Goal: Task Accomplishment & Management: Book appointment/travel/reservation

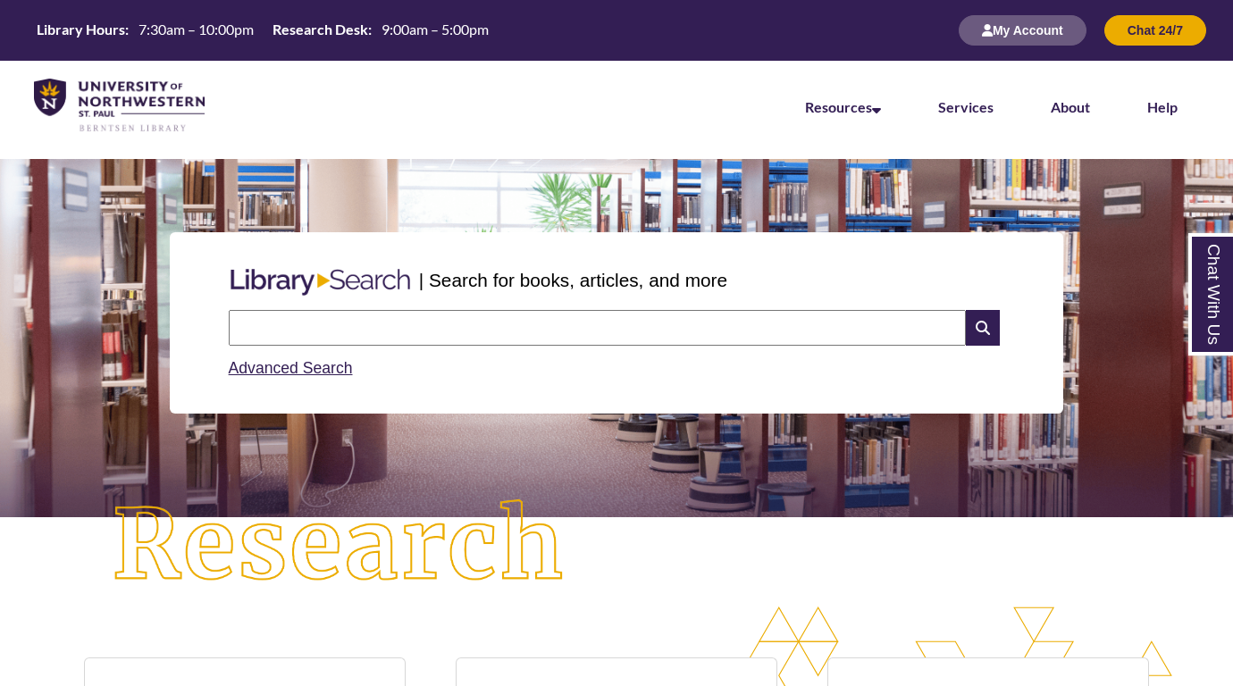
click at [432, 355] on div "Advanced Search" at bounding box center [617, 363] width 777 height 35
click at [432, 340] on input "text" at bounding box center [597, 328] width 737 height 36
click at [956, 108] on link "Services" at bounding box center [965, 108] width 55 height 20
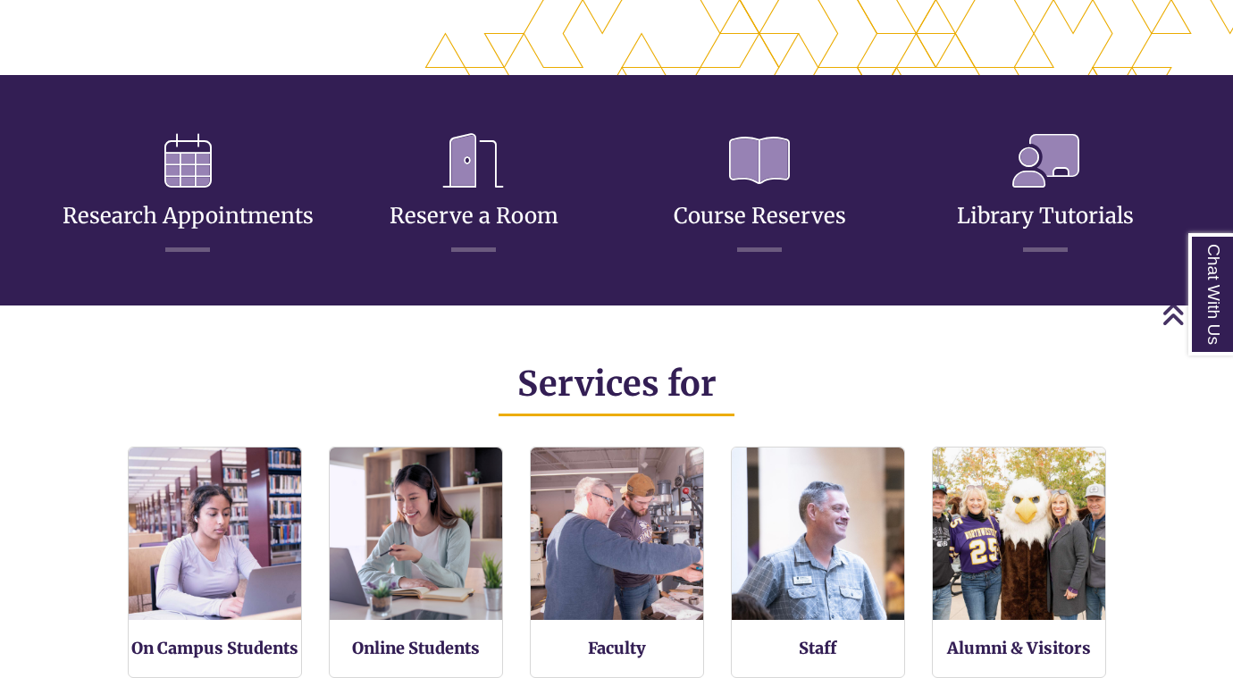
scroll to position [822, 0]
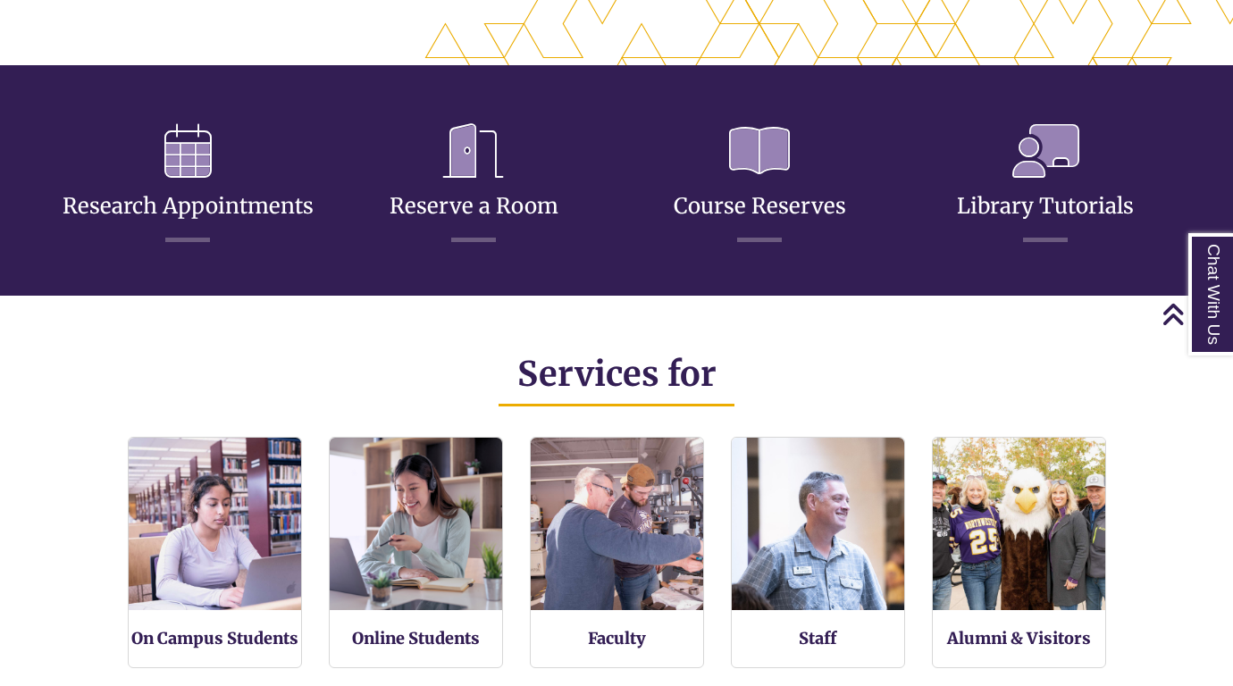
click at [466, 221] on h3 "Reserve a Room" at bounding box center [473, 176] width 259 height 132
click at [474, 202] on link "Reserve a Room" at bounding box center [474, 184] width 169 height 71
